Goal: Go to known website: Access a specific website the user already knows

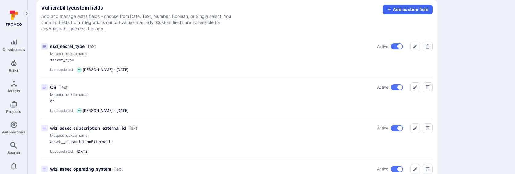
scroll to position [27, 0]
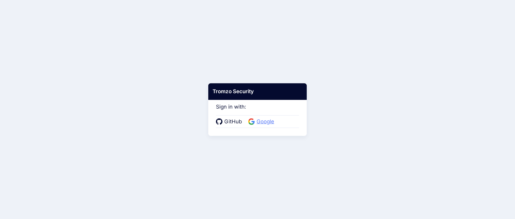
click at [263, 121] on span "Google" at bounding box center [265, 122] width 21 height 8
